Goal: Task Accomplishment & Management: Manage account settings

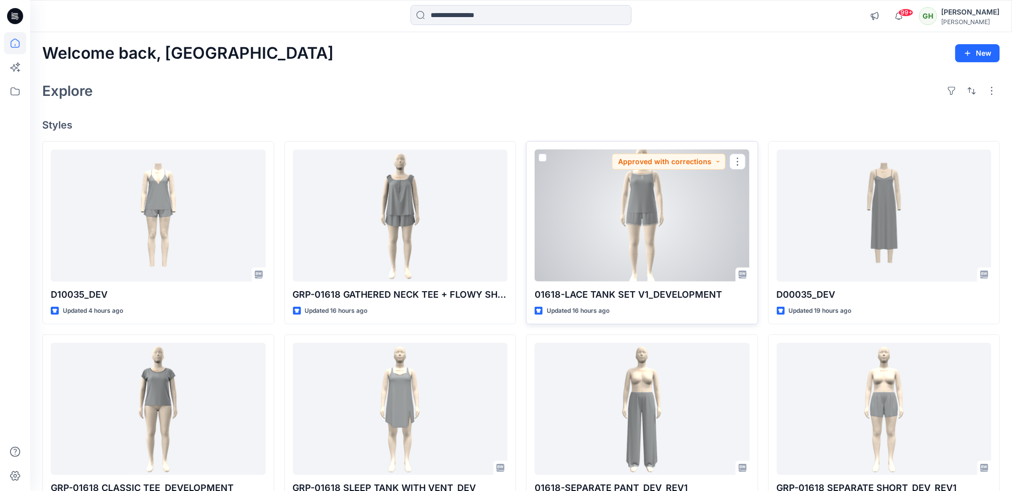
click at [594, 245] on div at bounding box center [642, 216] width 215 height 132
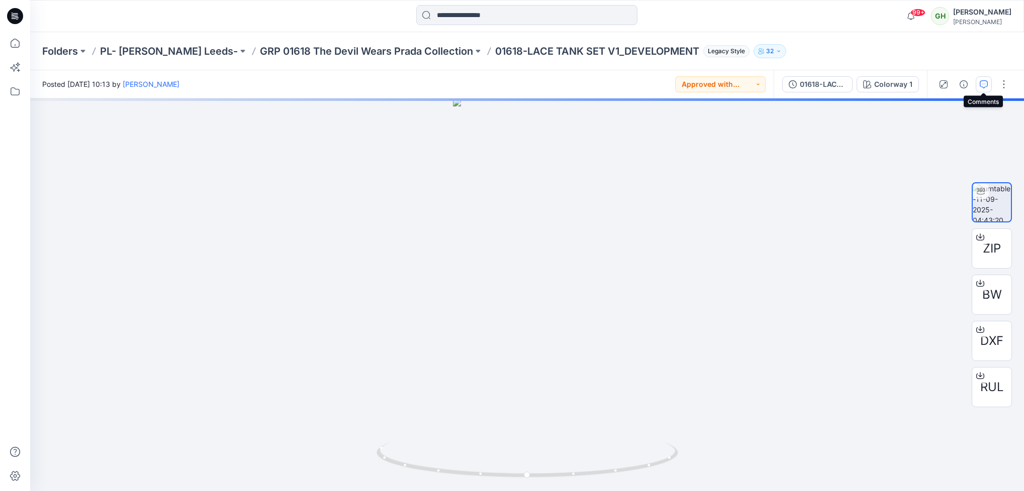
click at [985, 91] on button "button" at bounding box center [983, 84] width 16 height 16
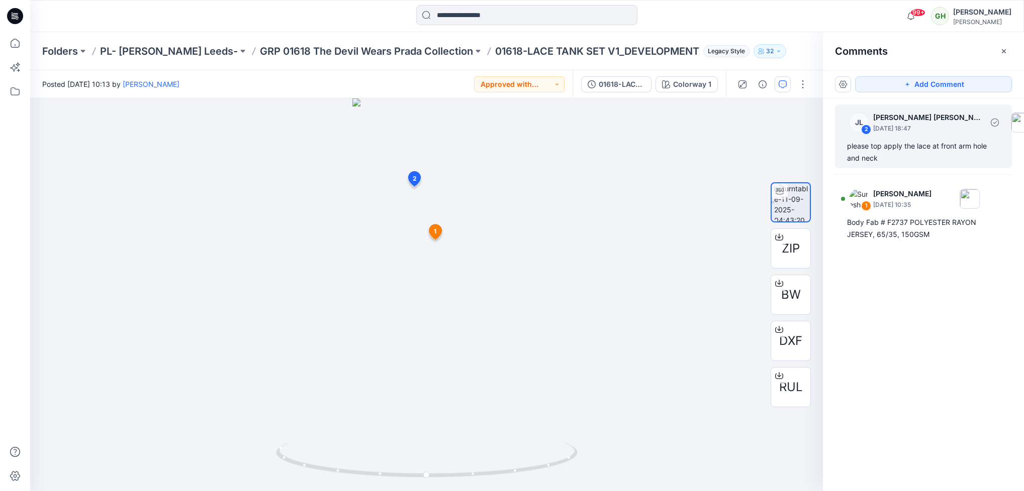
click at [941, 136] on div "JL 2 [PERSON_NAME] [PERSON_NAME] [DATE] 18:47" at bounding box center [940, 123] width 199 height 28
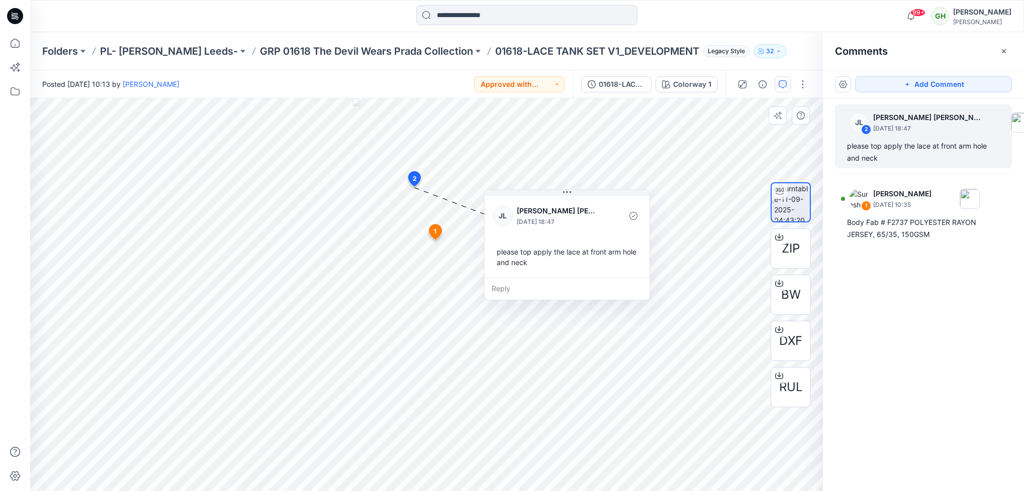
drag, startPoint x: 578, startPoint y: 264, endPoint x: 609, endPoint y: 265, distance: 31.2
click at [609, 265] on div "please top apply the lace at front arm hole and neck" at bounding box center [566, 257] width 149 height 29
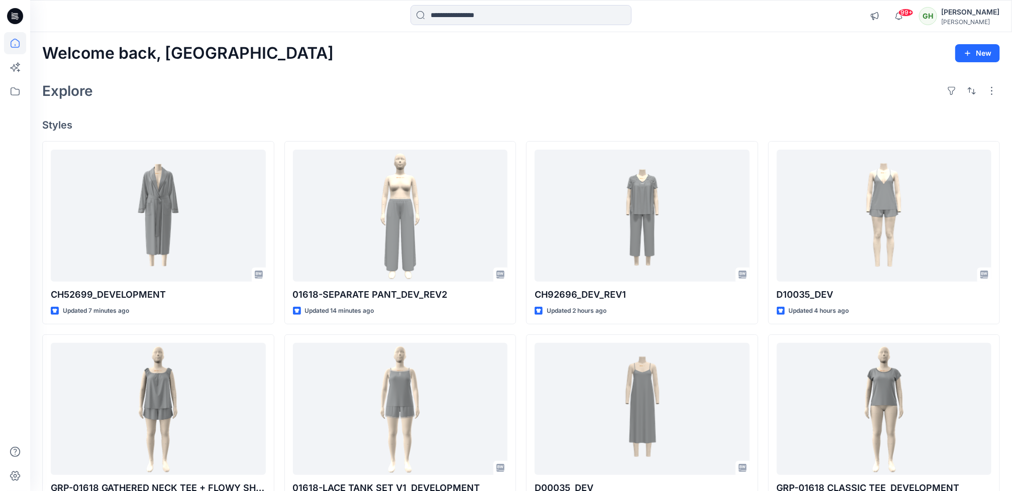
drag, startPoint x: 674, startPoint y: 92, endPoint x: 599, endPoint y: 205, distance: 136.2
click at [674, 92] on div "Explore" at bounding box center [521, 91] width 958 height 24
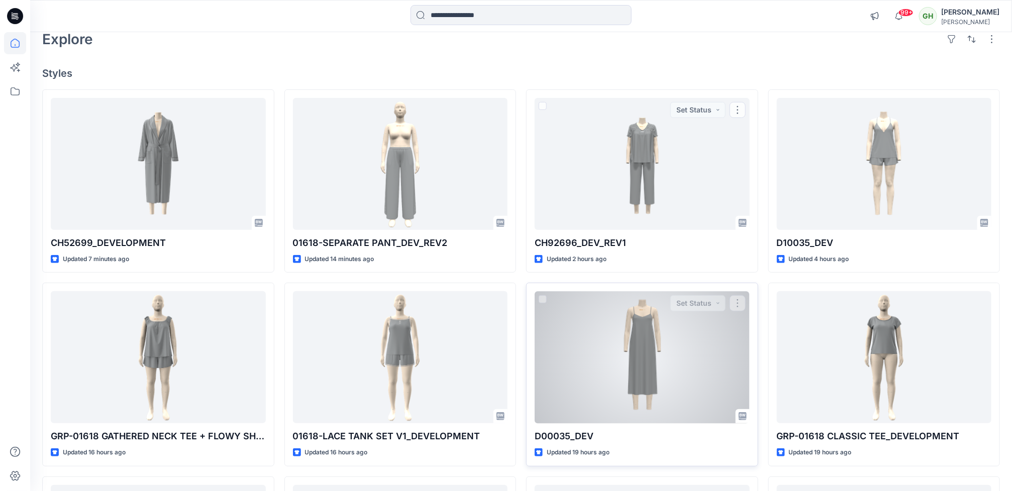
scroll to position [151, 0]
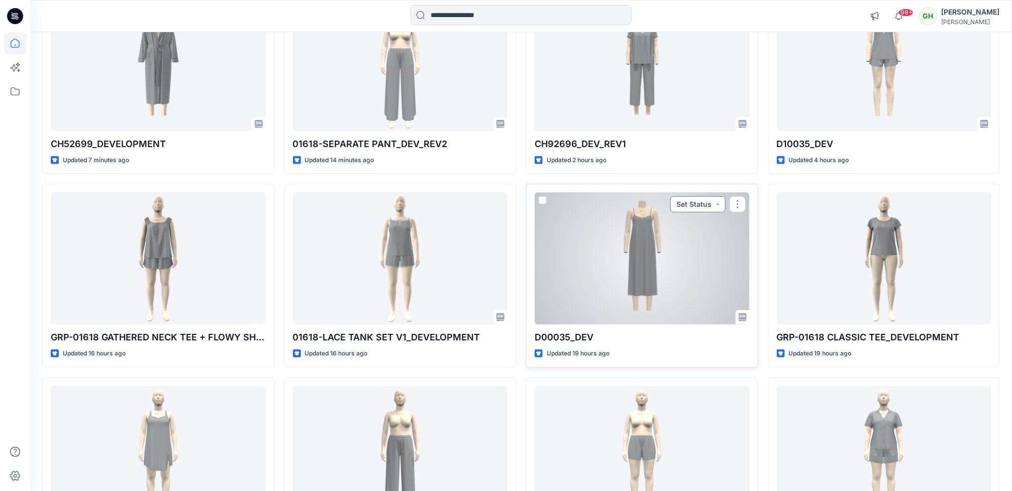
click at [711, 209] on button "Set Status" at bounding box center [697, 204] width 55 height 16
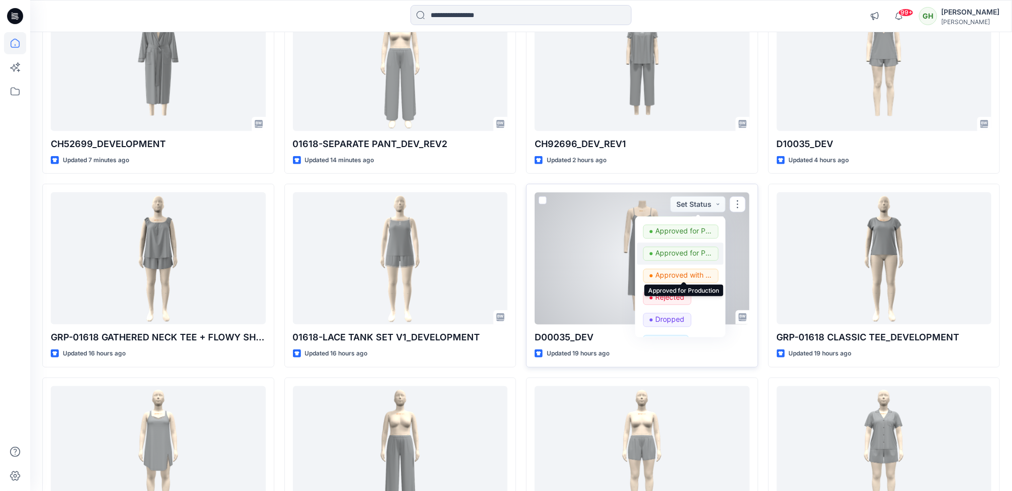
scroll to position [82, 0]
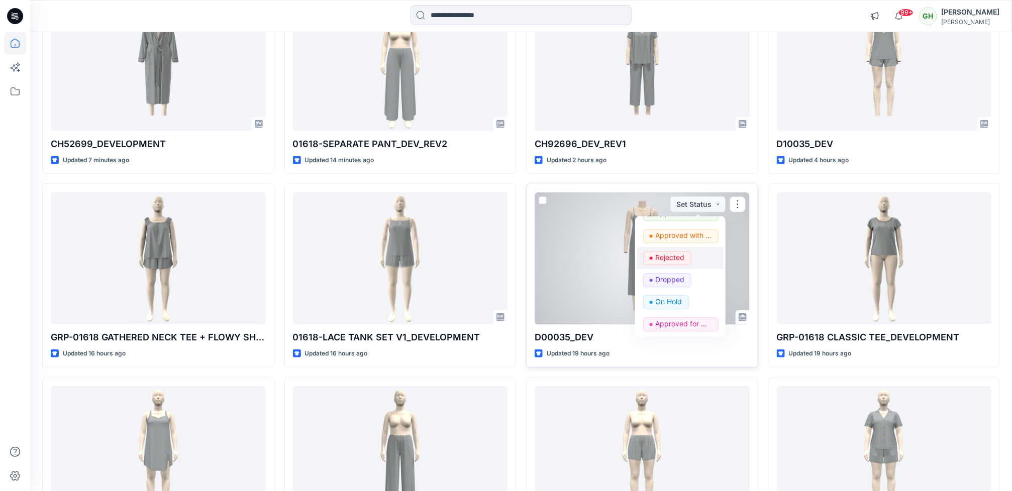
click at [682, 261] on p "Rejected" at bounding box center [670, 258] width 29 height 13
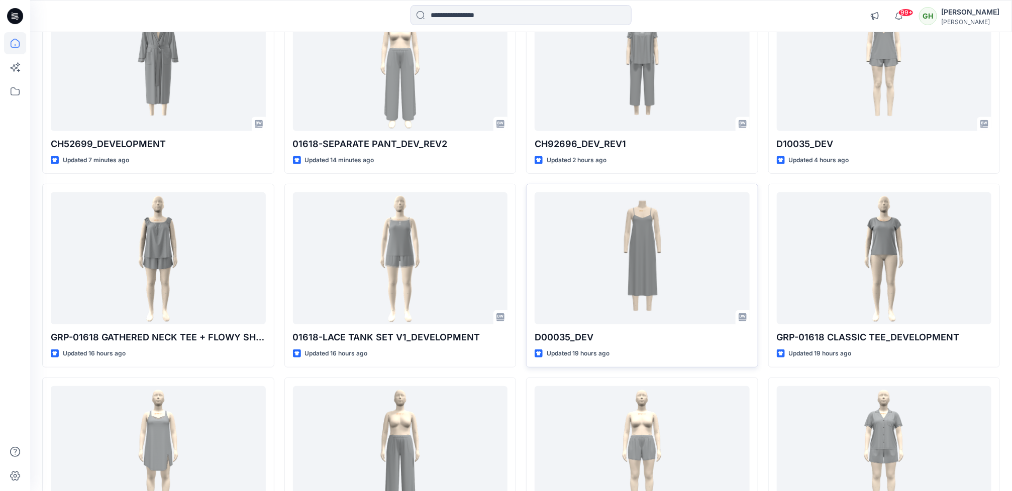
click at [17, 350] on div at bounding box center [15, 261] width 22 height 459
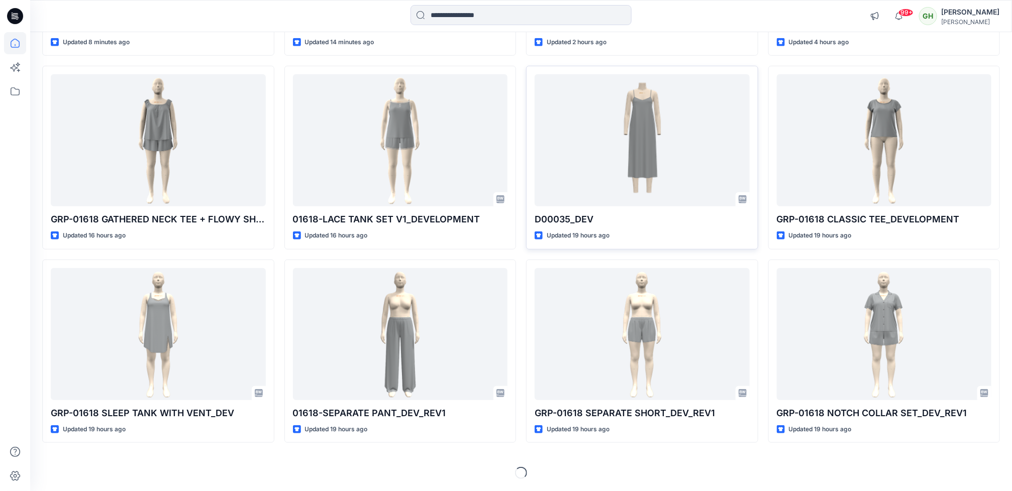
scroll to position [270, 0]
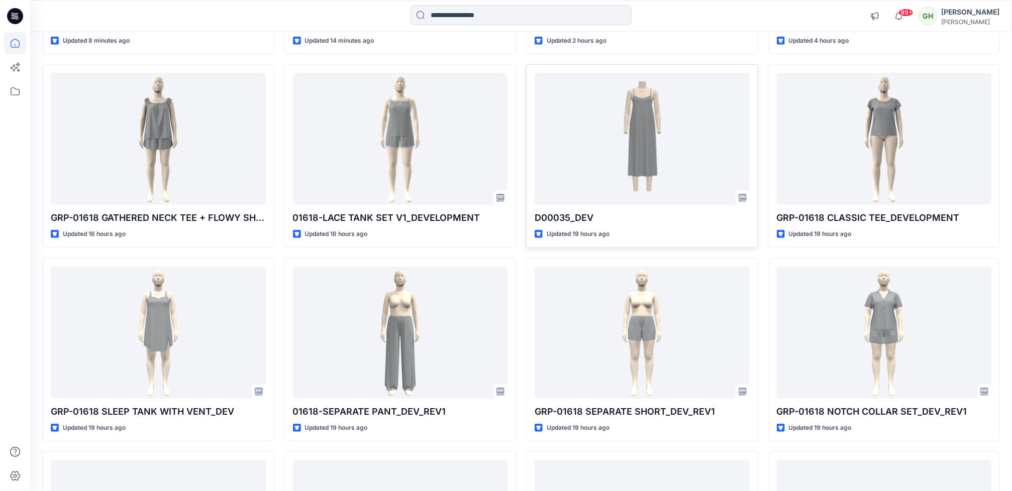
click at [14, 314] on div at bounding box center [15, 261] width 22 height 459
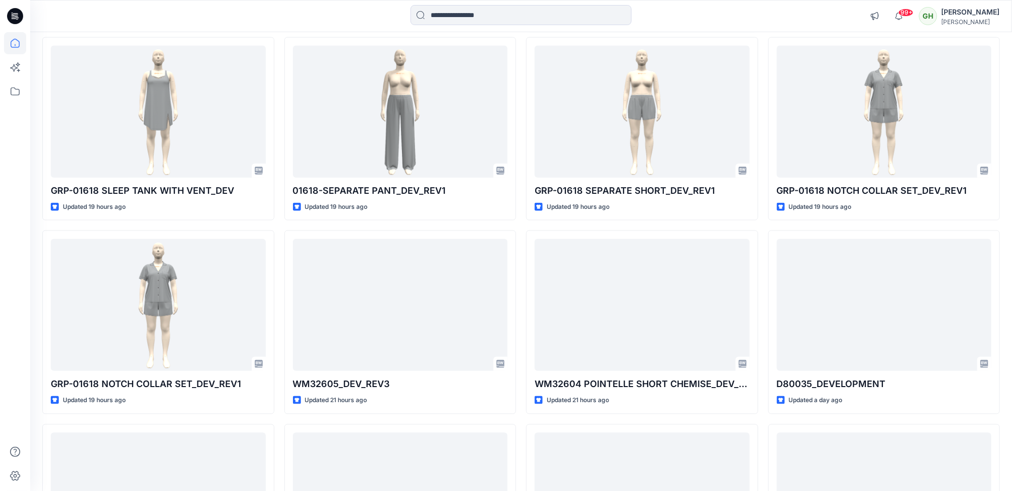
scroll to position [497, 0]
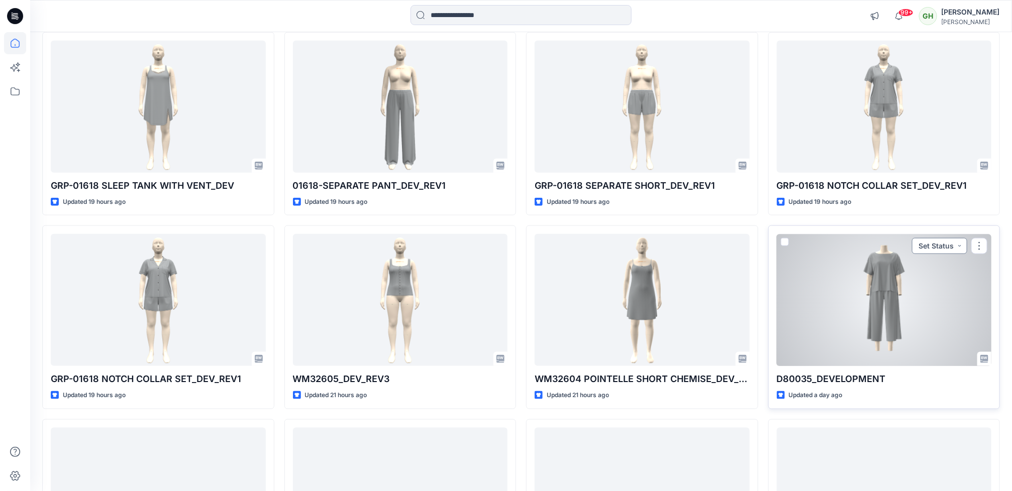
click at [962, 243] on button "Set Status" at bounding box center [939, 246] width 55 height 16
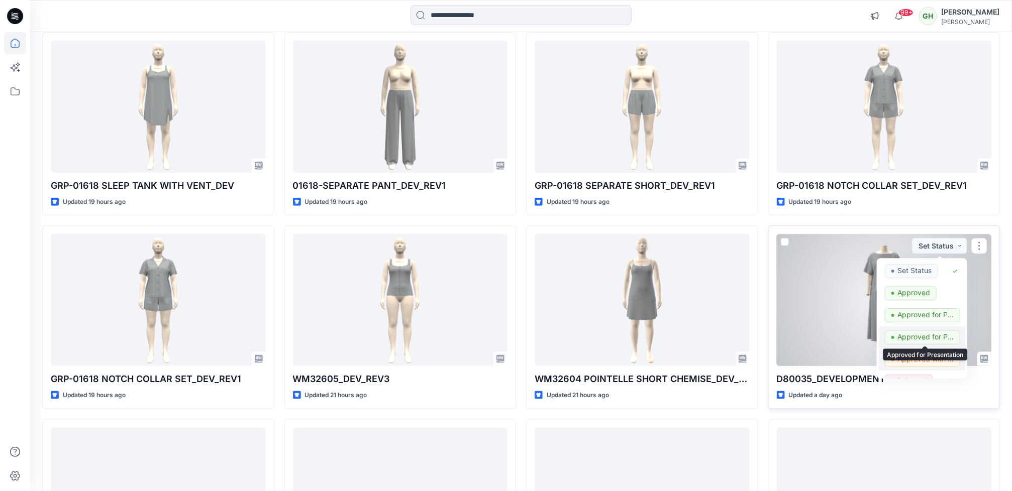
scroll to position [75, 0]
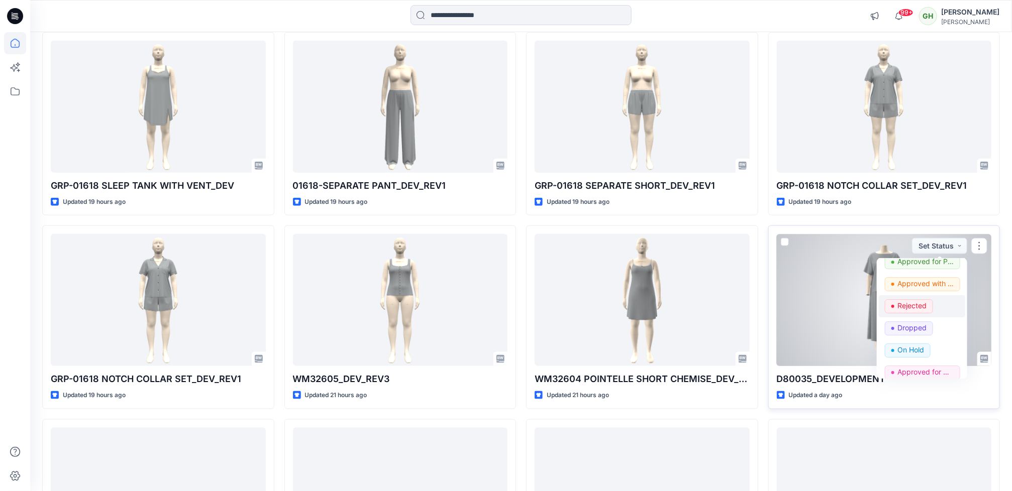
click at [914, 311] on p "Rejected" at bounding box center [912, 306] width 29 height 13
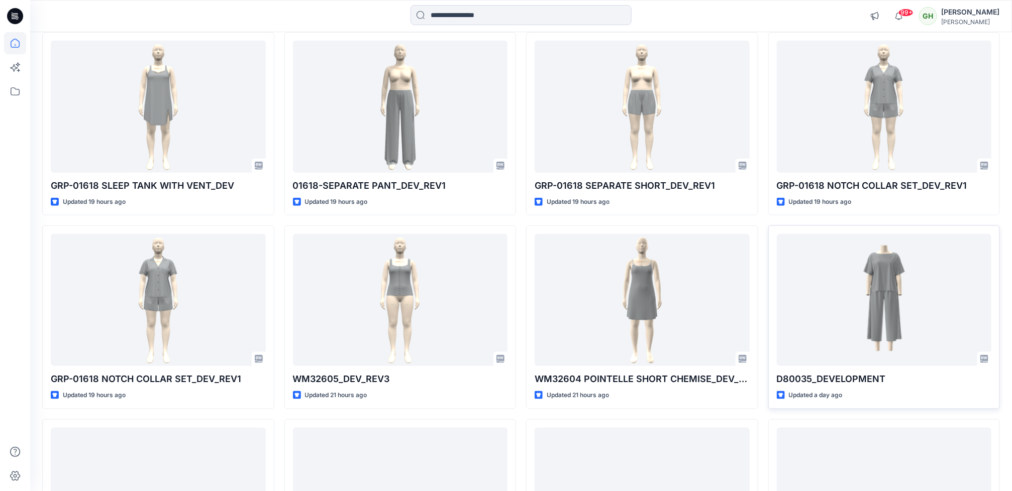
click at [6, 329] on div at bounding box center [15, 261] width 22 height 459
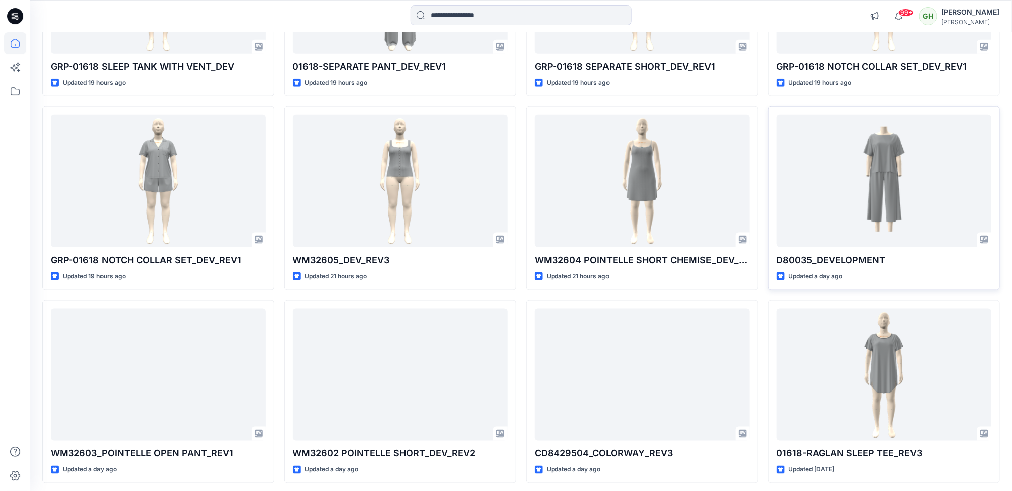
scroll to position [647, 0]
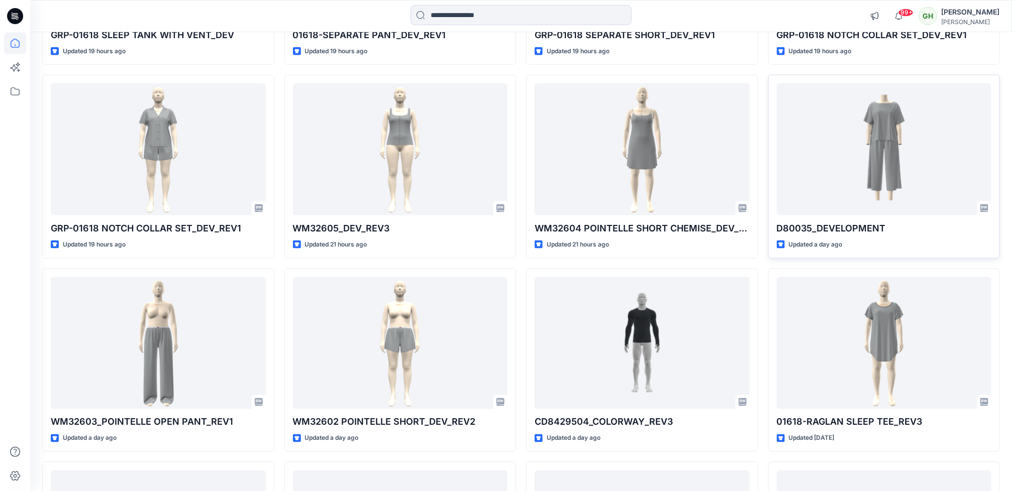
click at [12, 373] on div at bounding box center [15, 261] width 22 height 459
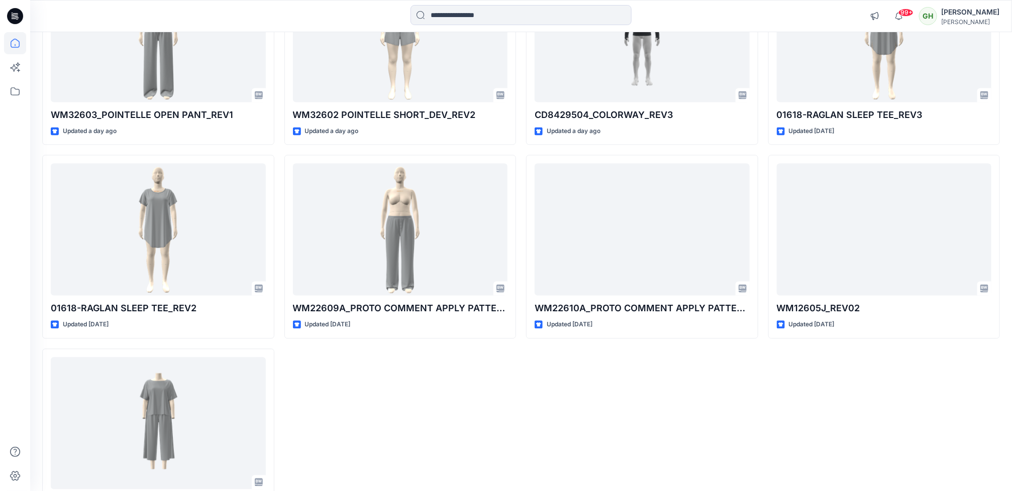
scroll to position [1024, 0]
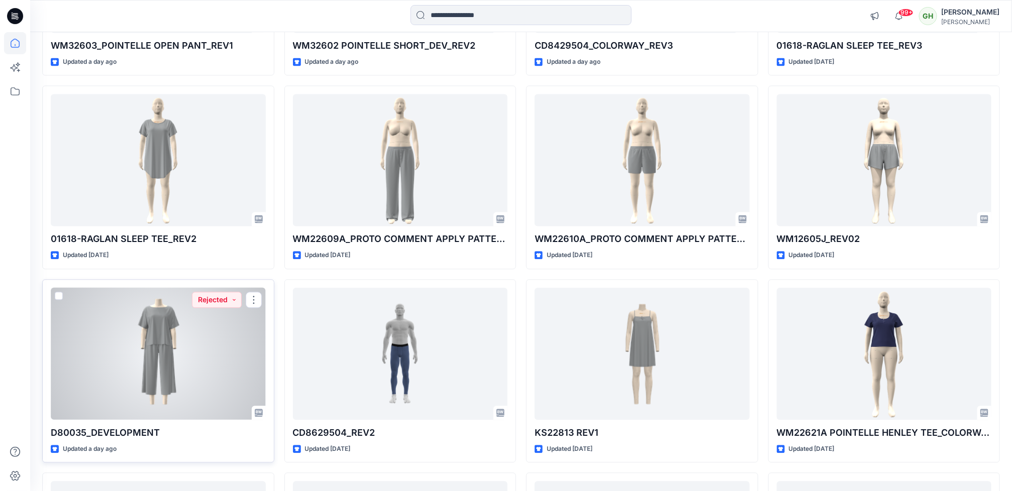
click at [193, 362] on div at bounding box center [158, 354] width 215 height 132
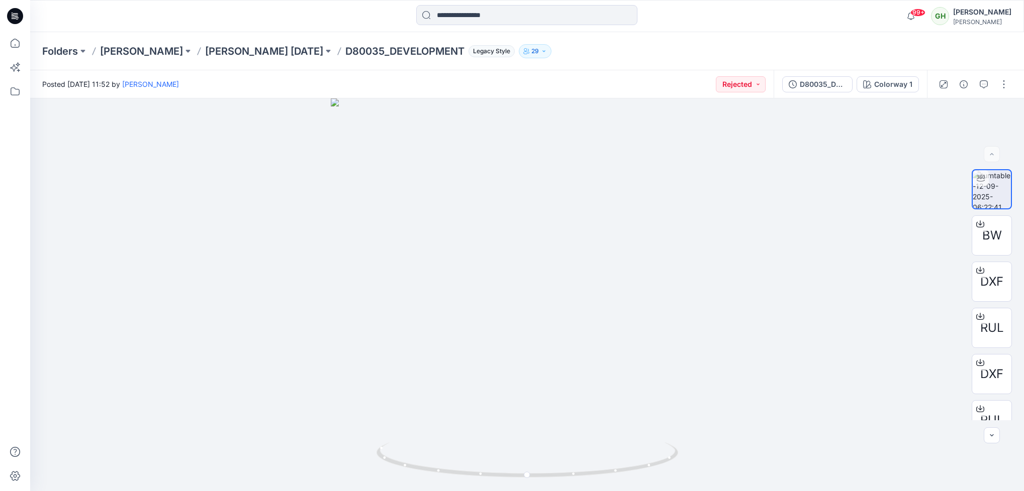
click at [988, 93] on div at bounding box center [973, 84] width 93 height 28
click at [983, 86] on icon "button" at bounding box center [983, 84] width 8 height 8
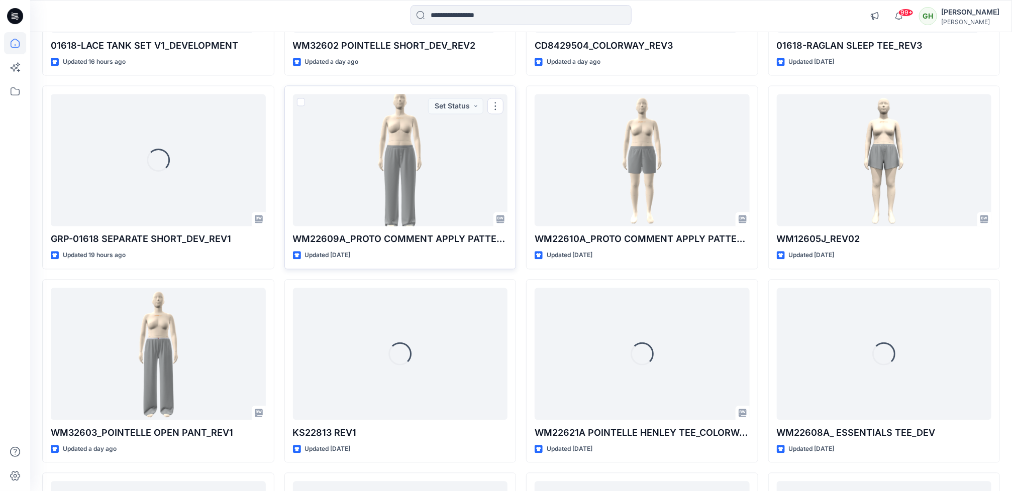
scroll to position [249, 0]
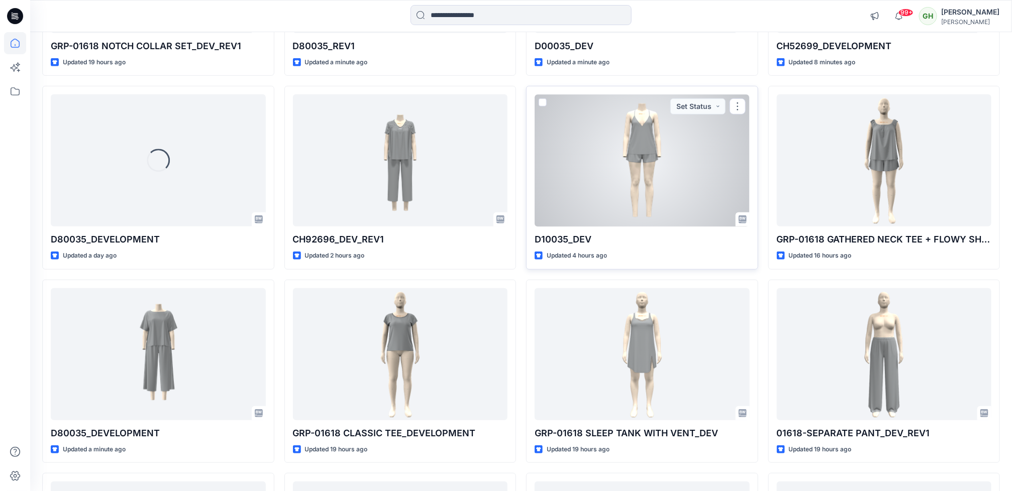
click at [659, 187] on div at bounding box center [642, 160] width 215 height 132
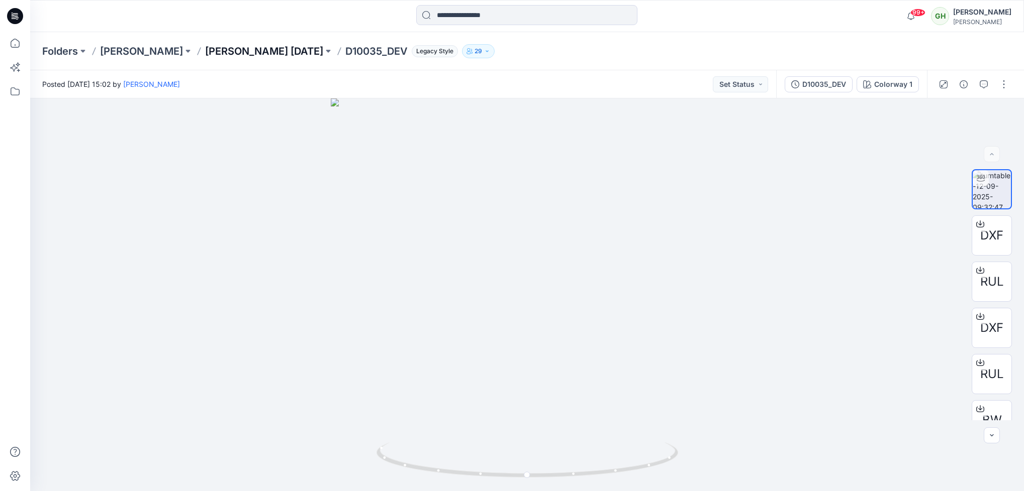
click at [205, 44] on p "DONNA KARAN Nov 25" at bounding box center [264, 51] width 118 height 14
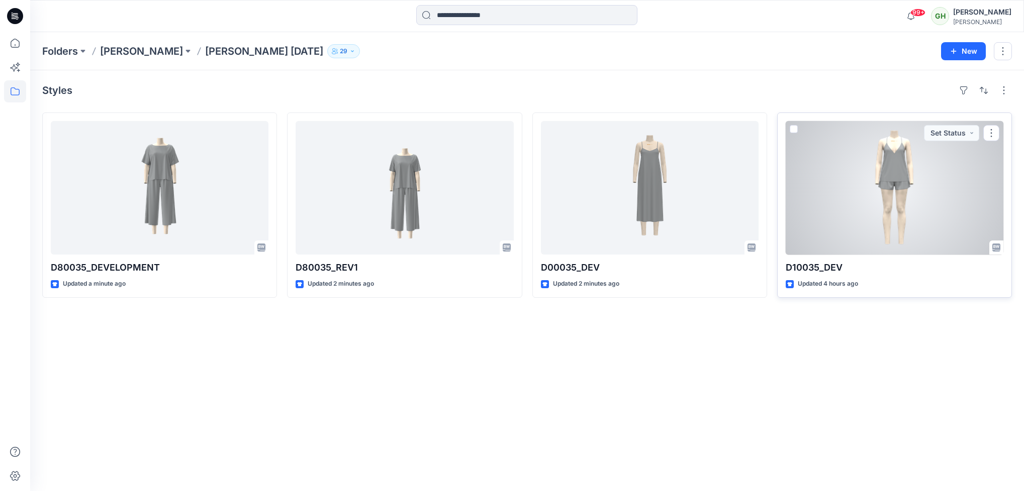
click at [944, 184] on div at bounding box center [894, 188] width 218 height 134
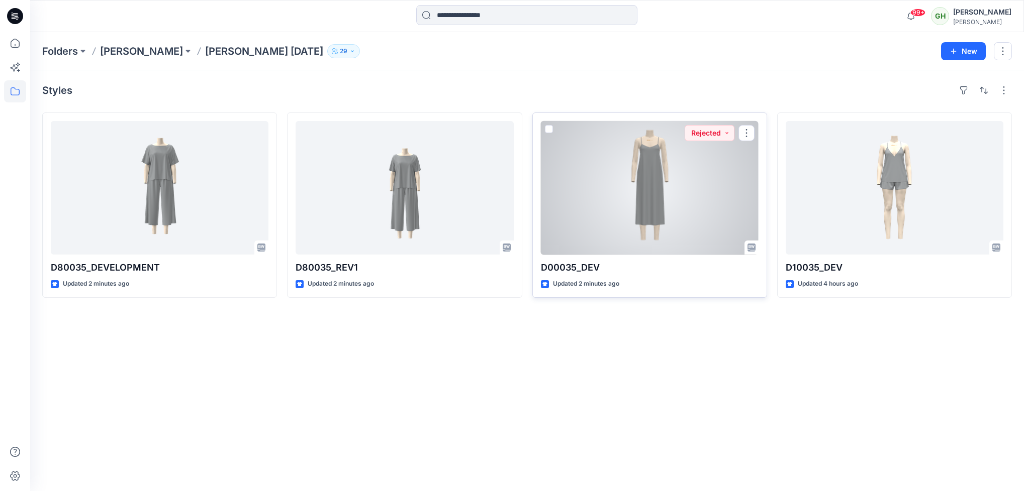
click at [653, 209] on div at bounding box center [650, 188] width 218 height 134
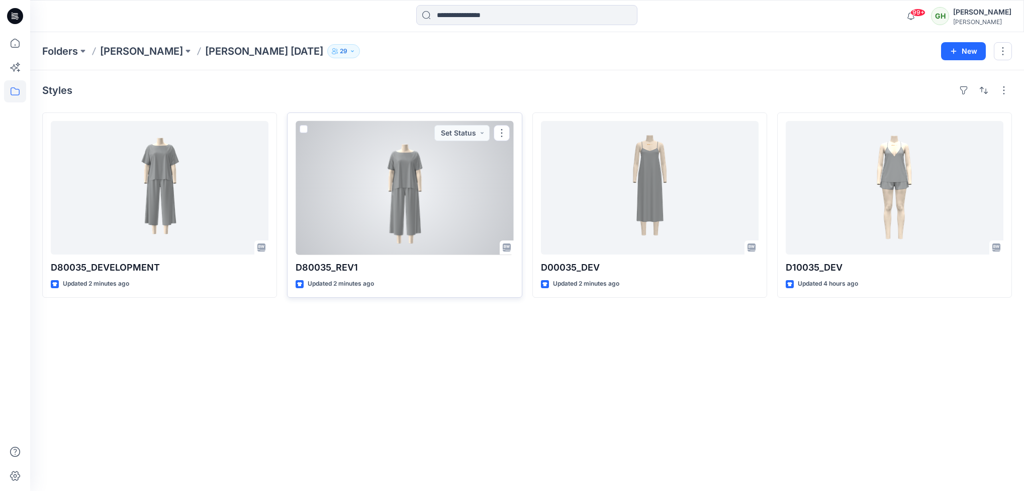
click at [408, 231] on div at bounding box center [404, 188] width 218 height 134
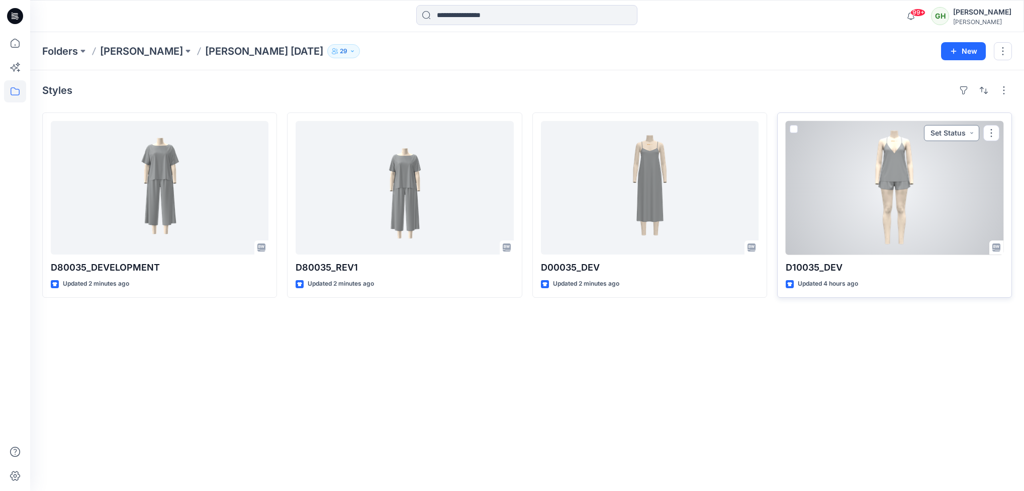
click at [965, 132] on button "Set Status" at bounding box center [951, 133] width 55 height 16
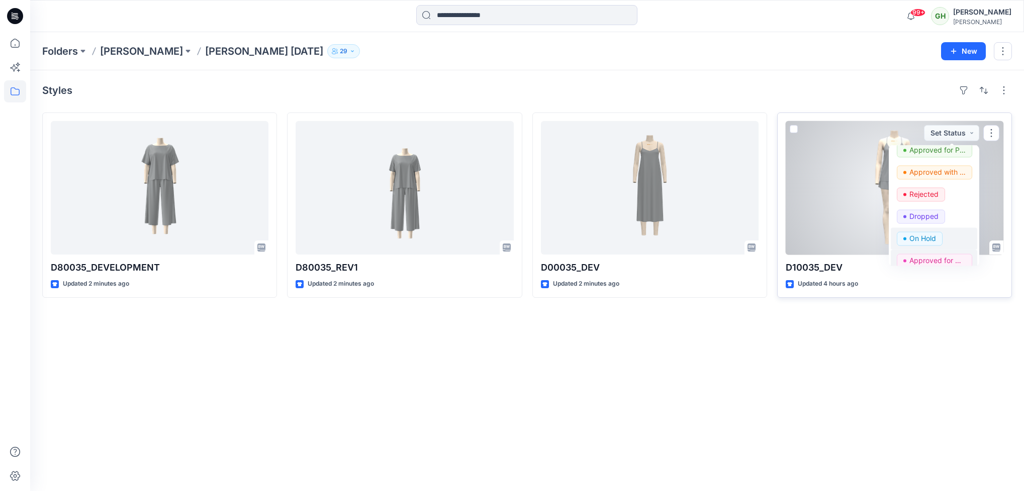
scroll to position [75, 0]
click at [924, 199] on p "Rejected" at bounding box center [923, 193] width 29 height 13
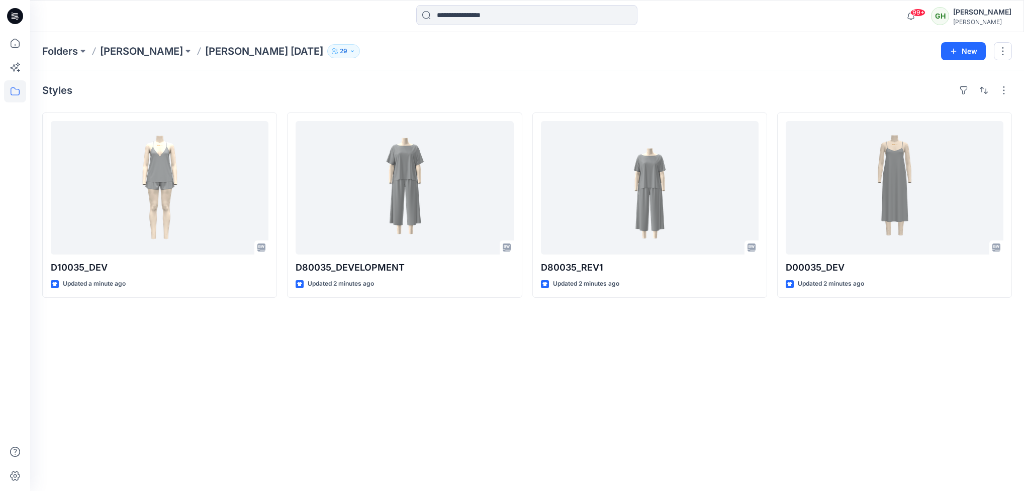
click at [14, 11] on icon at bounding box center [15, 16] width 16 height 16
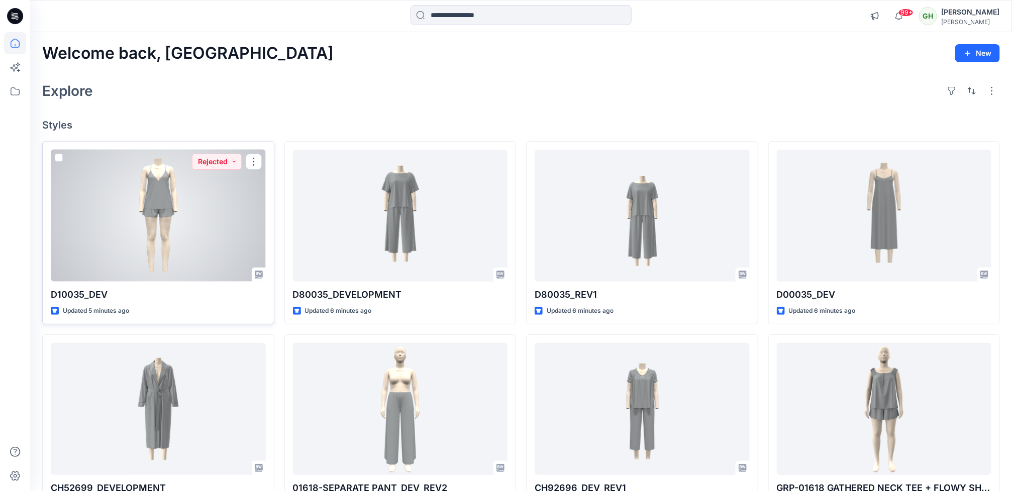
scroll to position [75, 0]
